Goal: Book appointment/travel/reservation

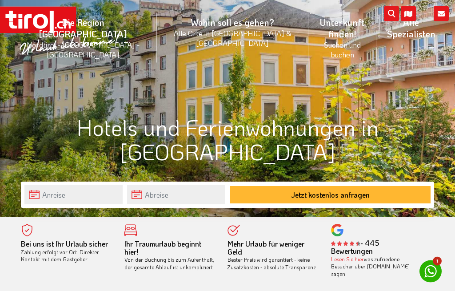
scroll to position [79, 0]
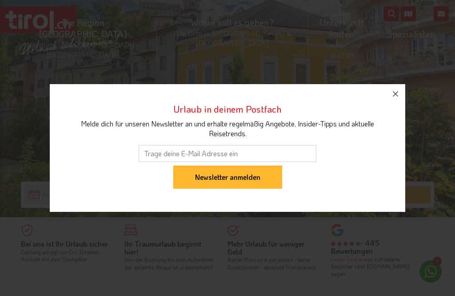
click at [391, 99] on icon "button" at bounding box center [396, 94] width 11 height 11
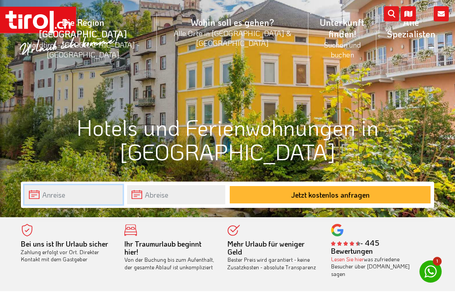
click at [76, 197] on body ".st0{fill:#FFFFFF}.st1{fill:#E31017} Die Region [GEOGRAPHIC_DATA] [GEOGRAPHIC_D…" at bounding box center [227, 69] width 455 height 296
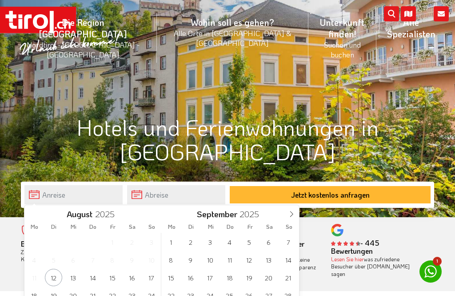
click at [292, 214] on icon at bounding box center [292, 214] width 6 height 6
click at [293, 213] on icon at bounding box center [292, 214] width 6 height 6
type input "2026"
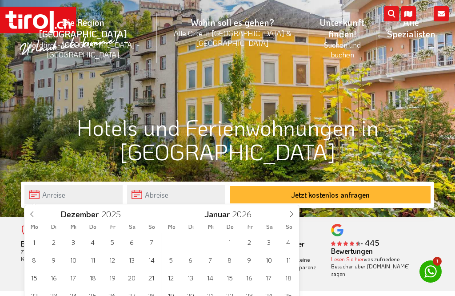
click at [290, 215] on icon at bounding box center [292, 214] width 6 height 6
type input "2026"
click at [291, 214] on icon at bounding box center [292, 214] width 6 height 6
click at [292, 214] on icon at bounding box center [292, 214] width 6 height 6
click at [295, 214] on span at bounding box center [291, 212] width 15 height 15
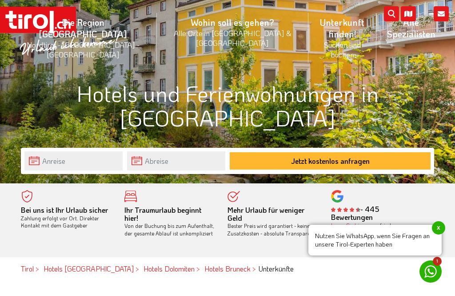
scroll to position [132, 0]
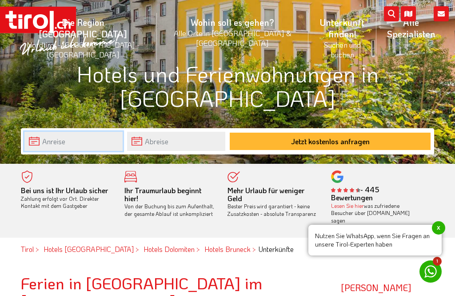
click at [81, 145] on body ".st0{fill:#FFFFFF}.st1{fill:#E31017} Die Region [GEOGRAPHIC_DATA] [GEOGRAPHIC_D…" at bounding box center [227, 16] width 455 height 296
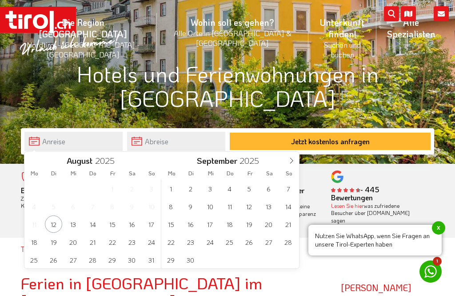
click at [291, 159] on icon at bounding box center [292, 160] width 6 height 6
click at [288, 162] on span at bounding box center [291, 159] width 15 height 15
click at [290, 162] on icon at bounding box center [292, 160] width 6 height 6
click at [291, 162] on icon at bounding box center [292, 160] width 6 height 6
type input "2026"
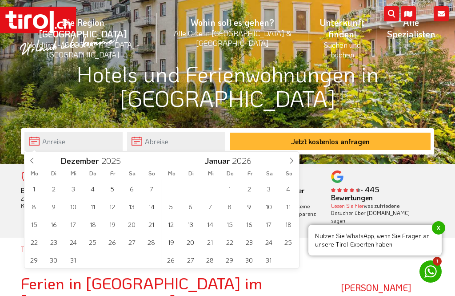
click at [292, 161] on icon at bounding box center [292, 160] width 6 height 6
click at [294, 160] on icon at bounding box center [292, 160] width 6 height 6
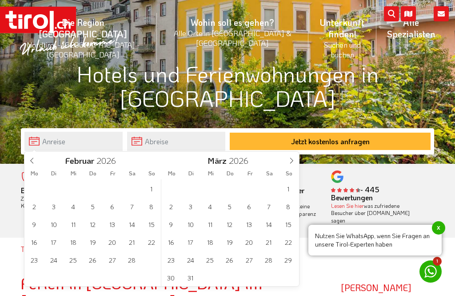
click at [294, 161] on icon at bounding box center [292, 160] width 6 height 6
click at [293, 164] on span at bounding box center [291, 159] width 15 height 15
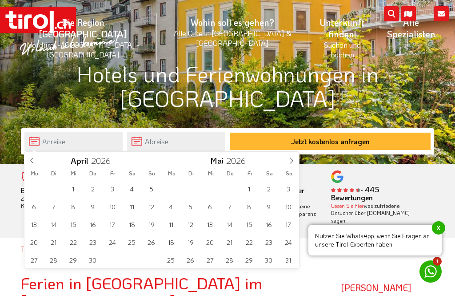
type input "2025"
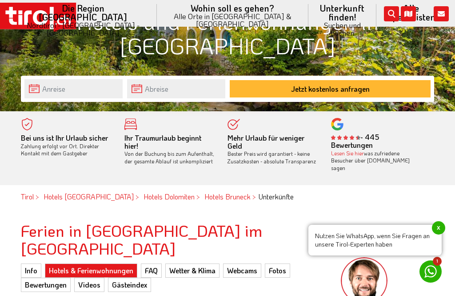
scroll to position [188, 0]
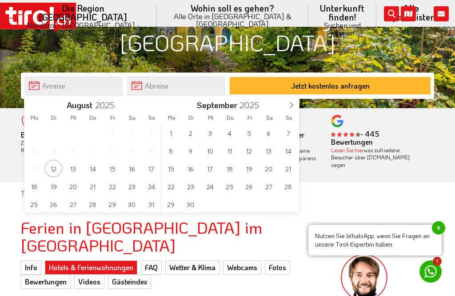
click at [292, 101] on span at bounding box center [291, 103] width 15 height 15
click at [292, 105] on icon at bounding box center [292, 105] width 6 height 6
click at [294, 103] on icon at bounding box center [292, 105] width 6 height 6
type input "2026"
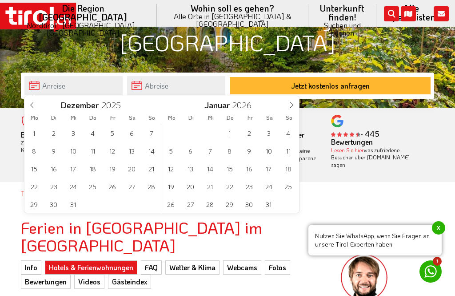
click at [297, 102] on span at bounding box center [291, 103] width 15 height 15
type input "2026"
click at [298, 101] on span at bounding box center [291, 103] width 15 height 15
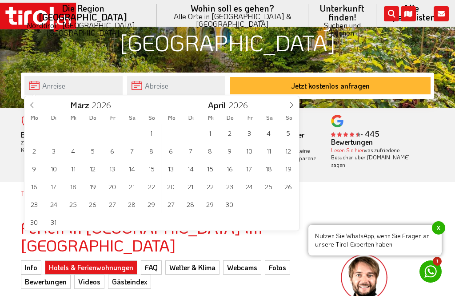
click at [297, 105] on span at bounding box center [291, 103] width 15 height 15
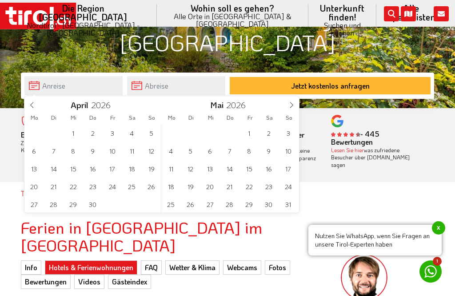
click at [297, 108] on span at bounding box center [291, 103] width 15 height 15
click at [171, 135] on span "1" at bounding box center [170, 132] width 17 height 17
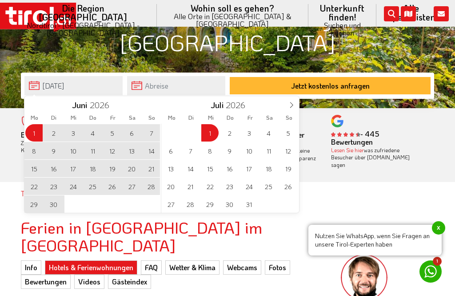
click at [213, 133] on span "1" at bounding box center [209, 132] width 17 height 17
type input "[DATE]"
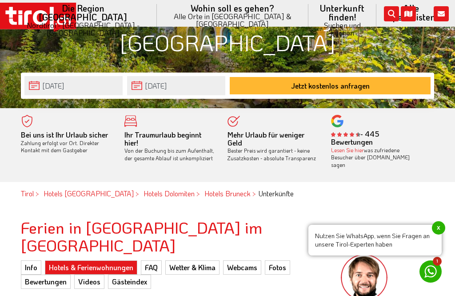
click at [334, 87] on button "Jetzt kostenlos anfragen" at bounding box center [330, 85] width 201 height 17
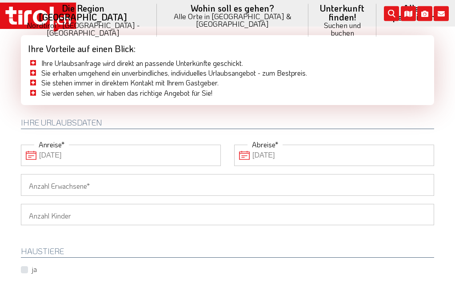
scroll to position [63, 0]
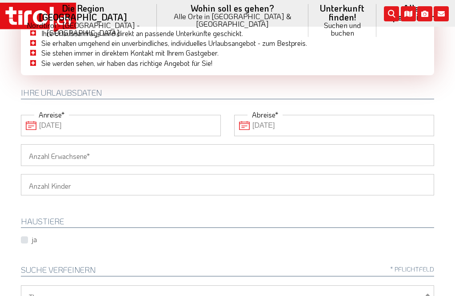
click at [117, 160] on input "Anzahl Erwachsene" at bounding box center [228, 154] width 414 height 21
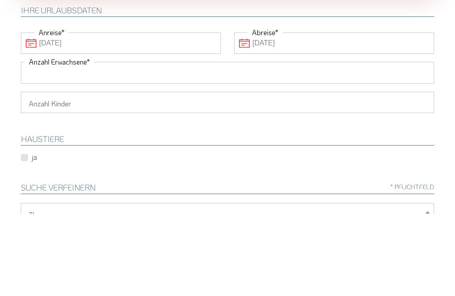
click at [304, 47] on body ".st0 { fill: #FFFFFF; } .st1 { fill: #E31017; } Die Region Tirol Nordtirol - Sü…" at bounding box center [227, 85] width 455 height 296
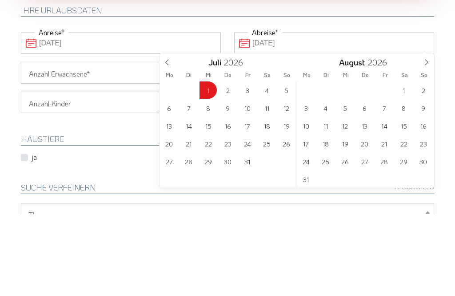
scroll to position [145, 0]
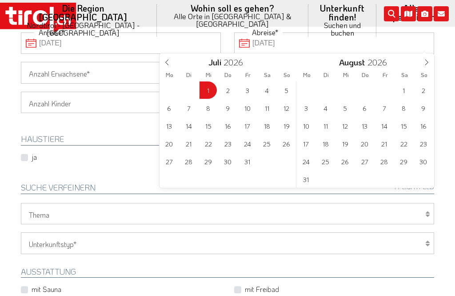
click at [245, 44] on input "[DATE]" at bounding box center [334, 42] width 200 height 21
click at [250, 38] on input "[DATE]" at bounding box center [334, 42] width 200 height 21
click at [250, 46] on input "[DATE]" at bounding box center [334, 42] width 200 height 21
click at [172, 68] on span at bounding box center [167, 60] width 15 height 15
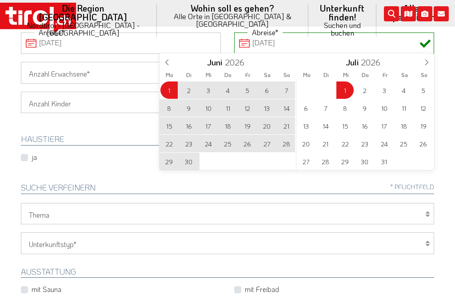
click at [213, 89] on span "3" at bounding box center [208, 89] width 17 height 17
type input "[DATE]"
type input "03-06-2026"
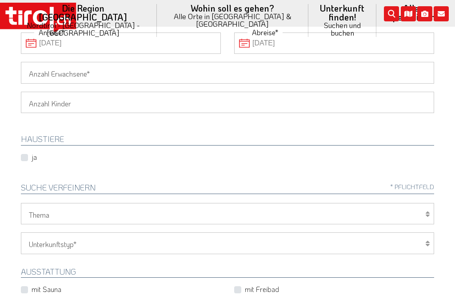
click at [128, 76] on input "Anzahl Erwachsene" at bounding box center [228, 72] width 414 height 21
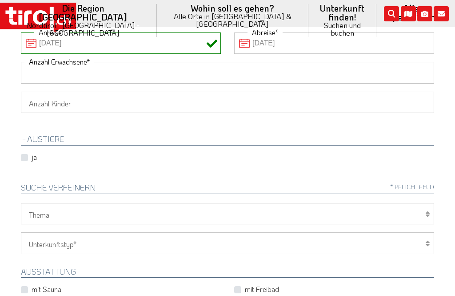
scroll to position [145, 0]
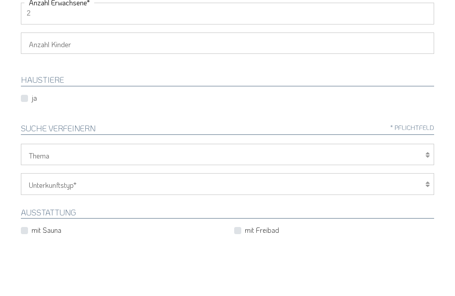
type input "2"
click at [116, 92] on select "1 2 3 4 5 6" at bounding box center [228, 102] width 414 height 21
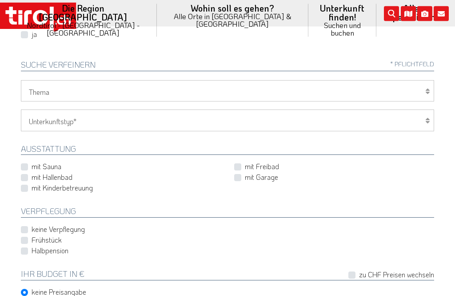
scroll to position [269, 0]
click at [103, 113] on select "Hotel 1-3 Sterne Hotel 4-5 Sterne Ferienwohnung Chalet/Ferienhaus Bauernhöfe" at bounding box center [228, 119] width 414 height 21
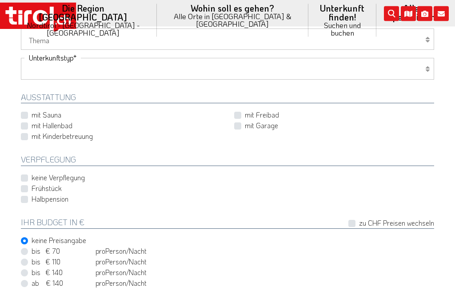
scroll to position [319, 0]
click at [32, 247] on label "bis € 70 bis CHF 65 pro Person Einheit /Nacht" at bounding box center [89, 252] width 115 height 10
click at [27, 249] on input "bis € 70 bis CHF 65 pro Person Einheit /Nacht" at bounding box center [230, 252] width 414 height 6
radio input "true"
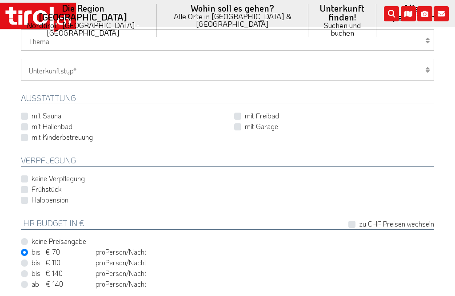
click at [115, 76] on select "Hotel 1-3 Sterne Hotel 4-5 Sterne Ferienwohnung Chalet/Ferienhaus Bauernhöfe" at bounding box center [228, 69] width 414 height 21
click at [76, 61] on select "Hotel 1-3 Sterne Hotel 4-5 Sterne Ferienwohnung Chalet/Ferienhaus Bauernhöfe" at bounding box center [228, 69] width 414 height 21
select select "2"
click at [32, 175] on label "keine Verpflegung" at bounding box center [58, 178] width 53 height 10
click at [26, 176] on input "keine Verpflegung" at bounding box center [123, 179] width 200 height 6
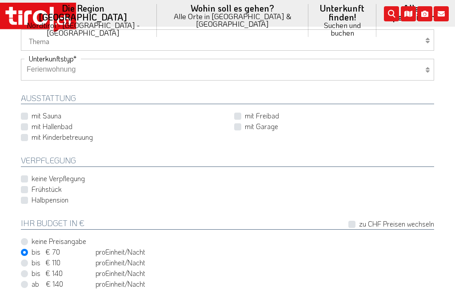
checkbox input "true"
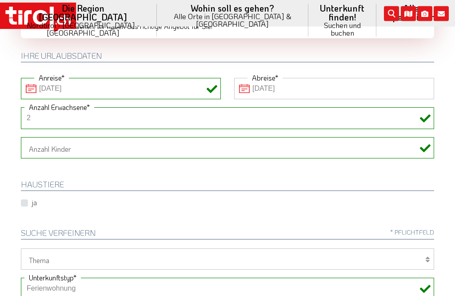
scroll to position [0, 0]
